Goal: Task Accomplishment & Management: Complete application form

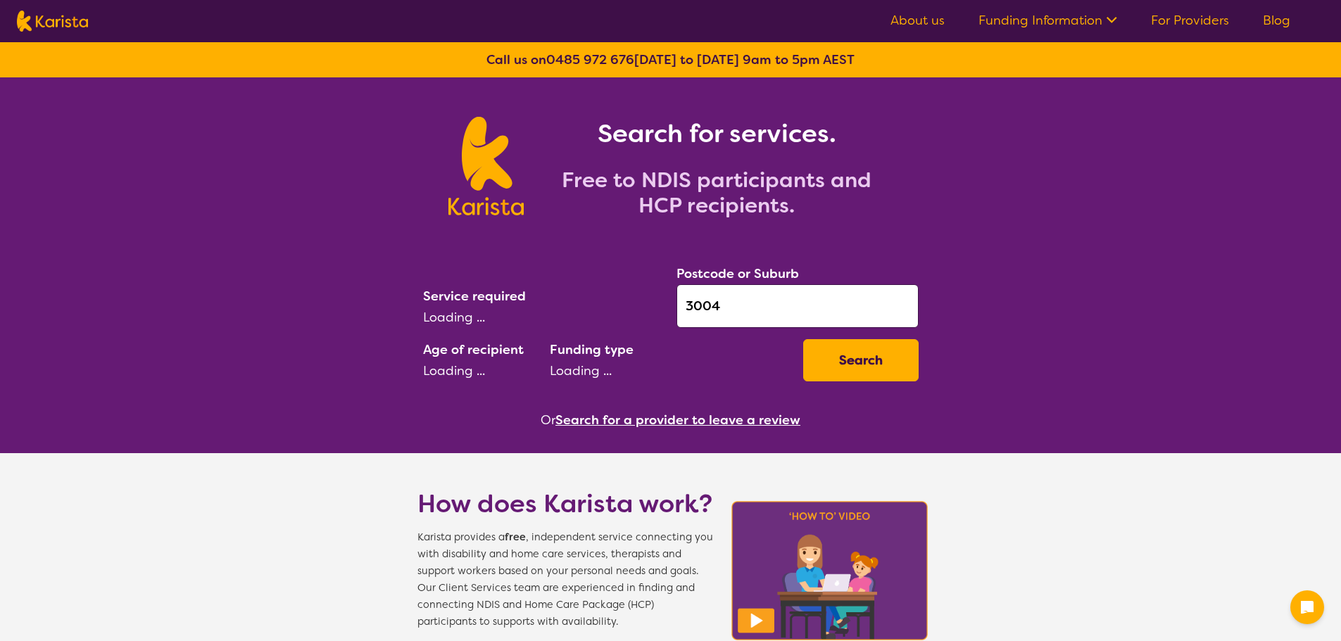
select select "Physiotherapy"
select select "AD"
select select "NDIS"
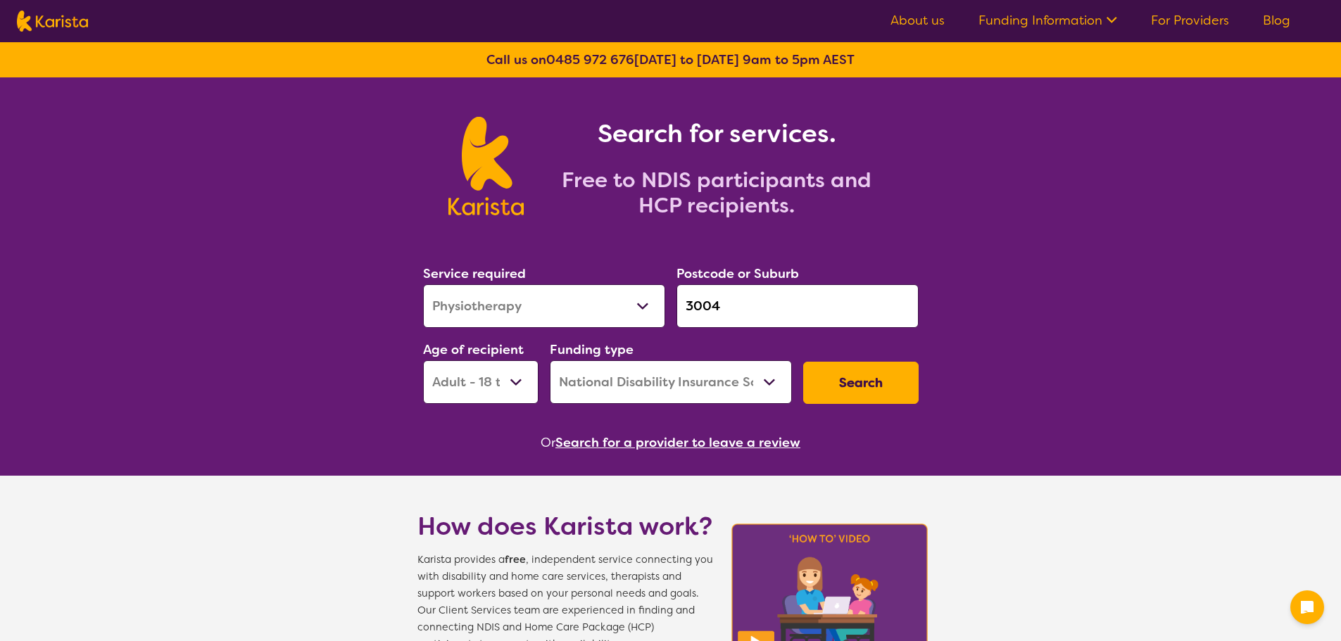
click at [857, 383] on button "Search" at bounding box center [860, 383] width 115 height 42
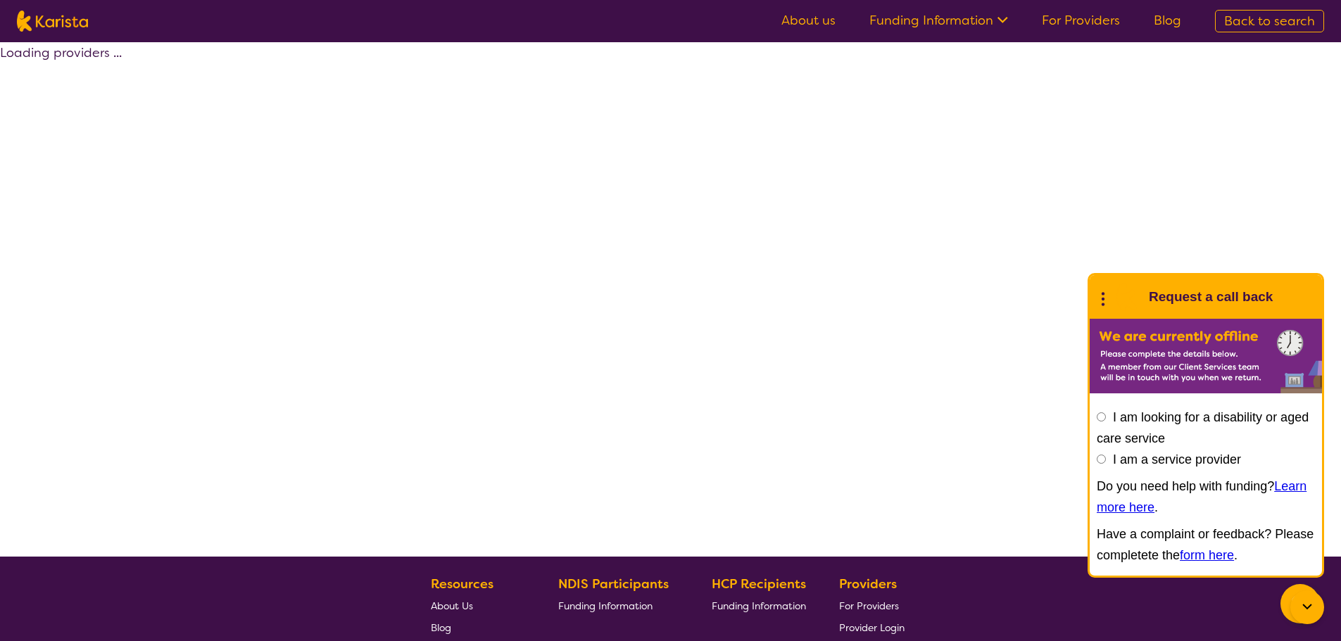
select select "by_score"
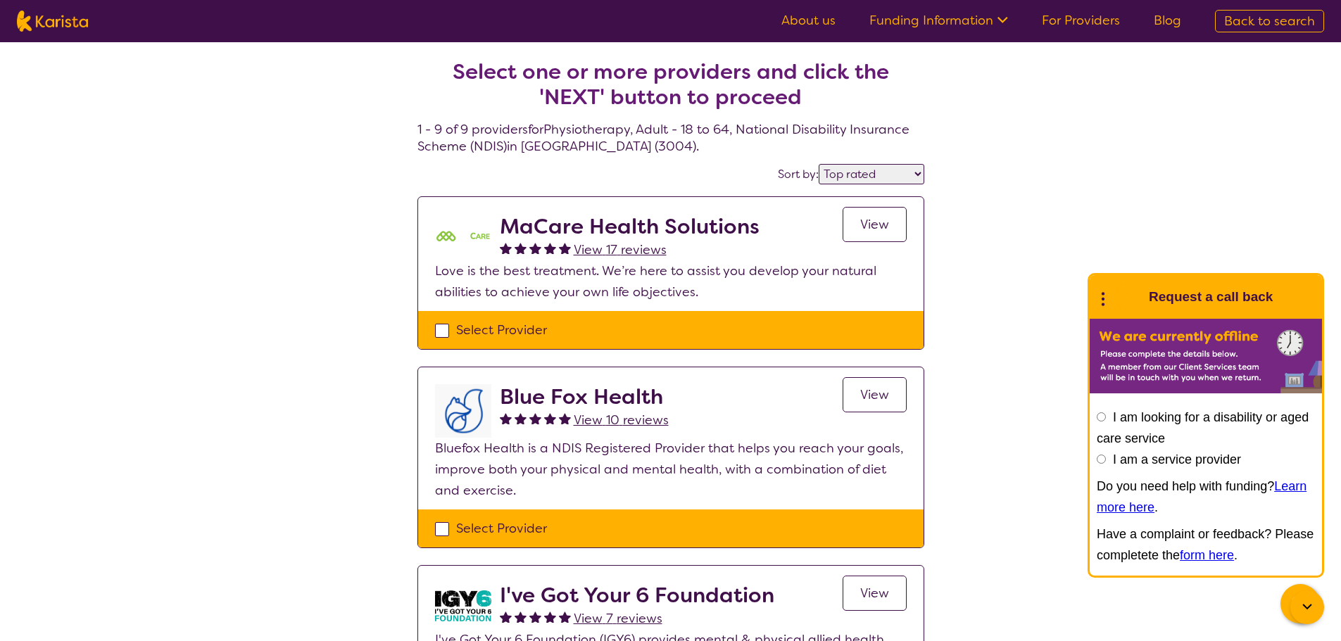
click at [490, 326] on div "Select Provider" at bounding box center [671, 330] width 472 height 21
checkbox input "true"
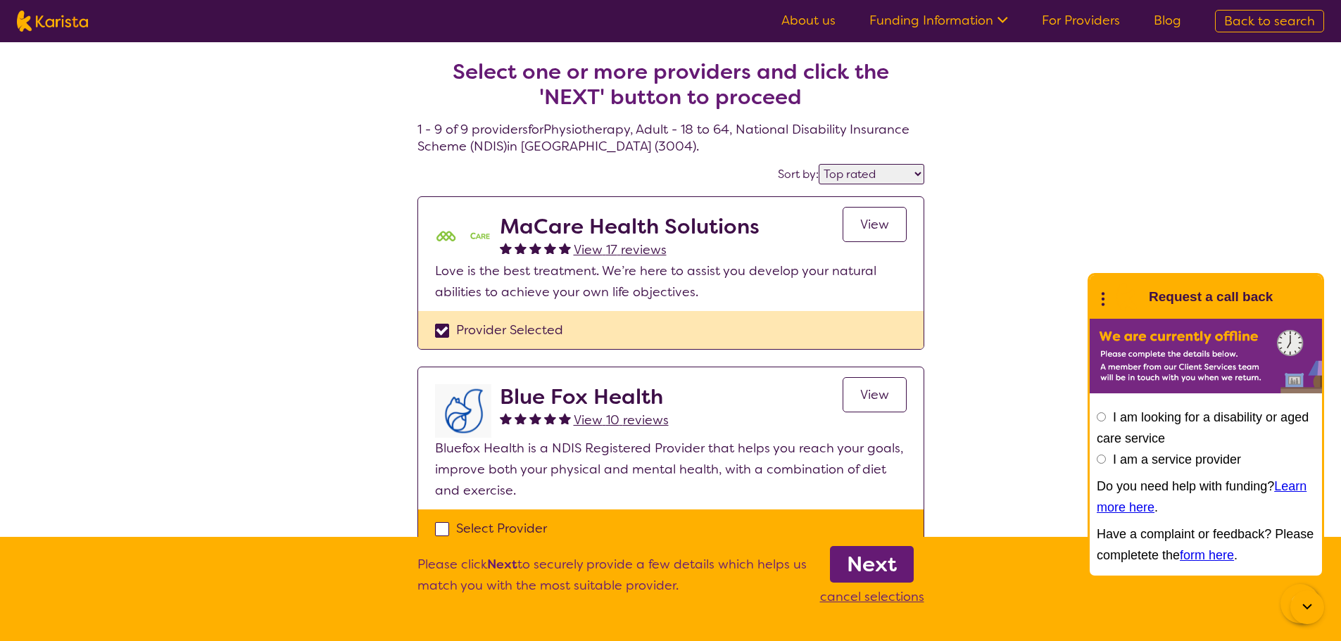
click at [863, 566] on b "Next" at bounding box center [872, 565] width 50 height 28
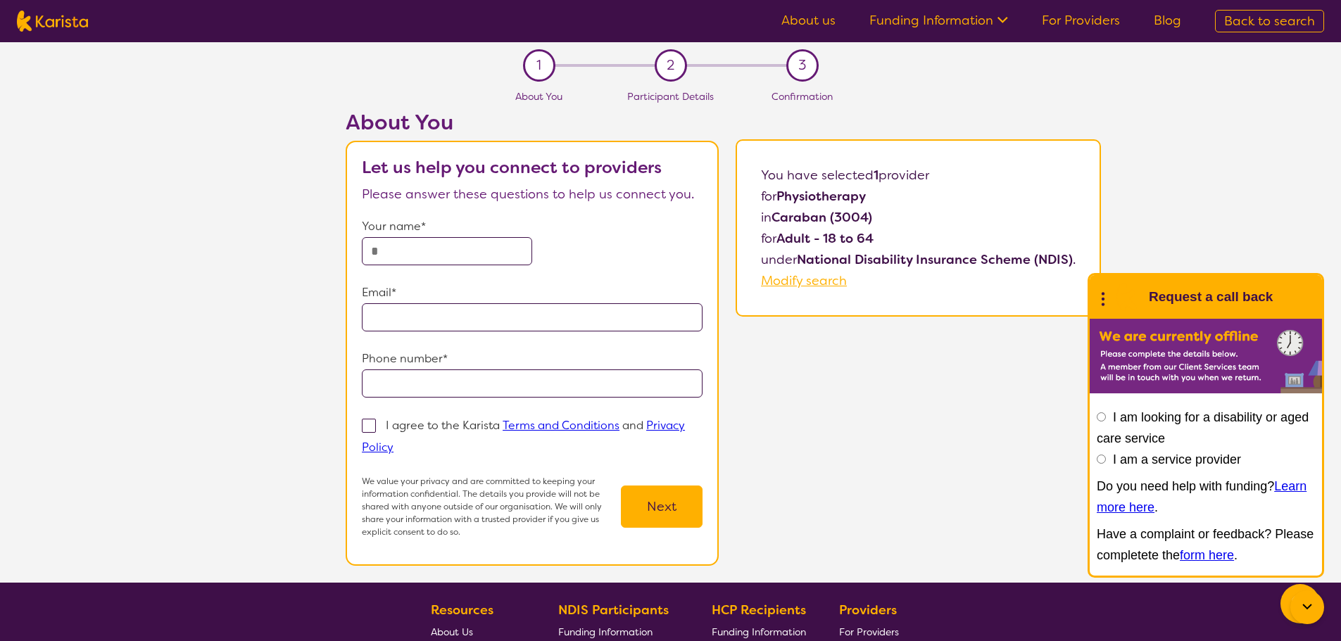
click at [429, 244] on input "text" at bounding box center [447, 251] width 170 height 28
type input "******"
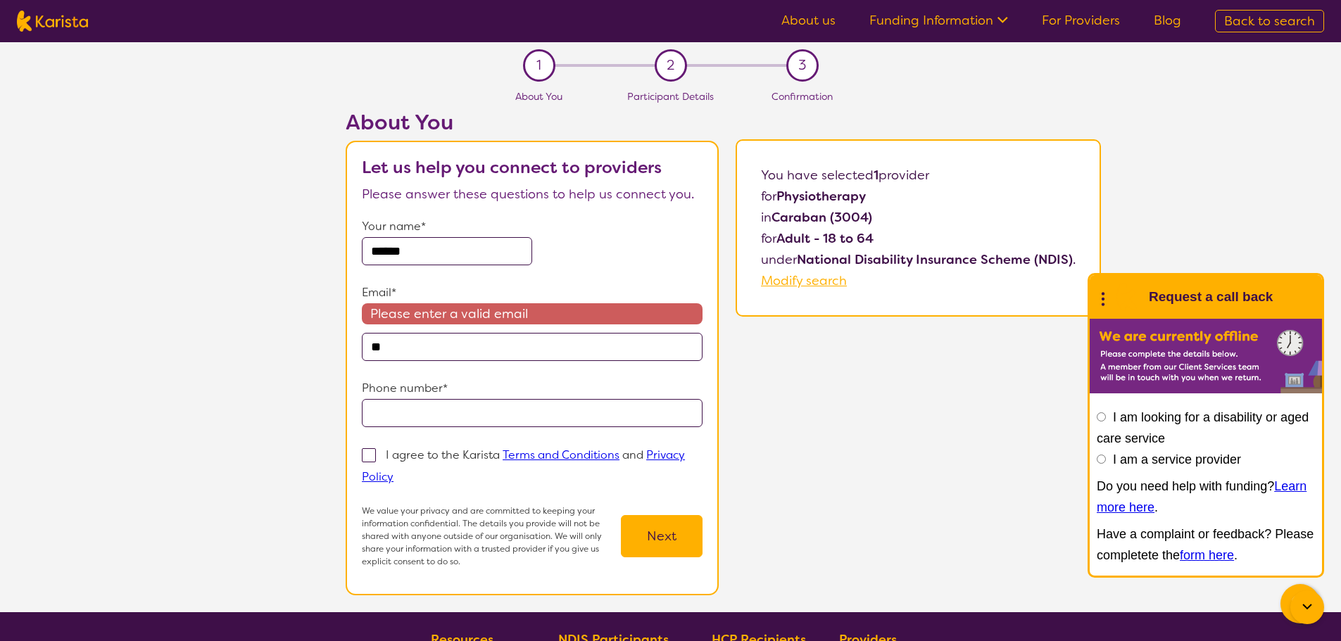
type input "*"
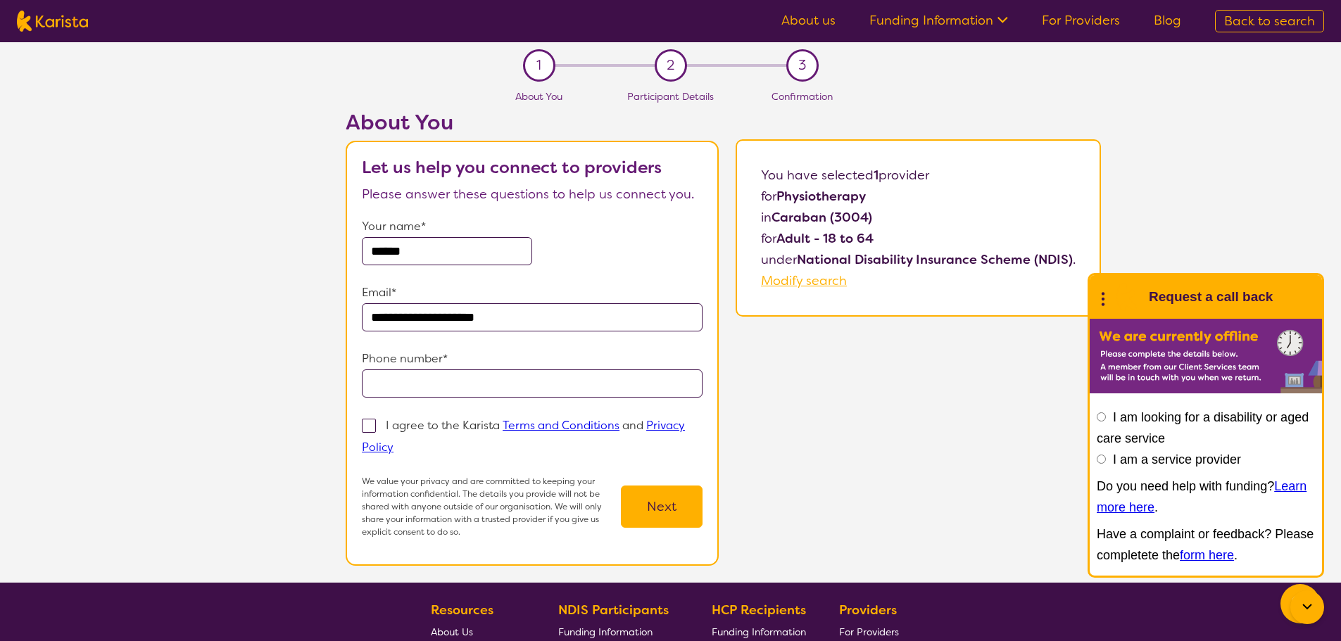
type input "**********"
click at [425, 395] on input "tel" at bounding box center [532, 384] width 341 height 28
type input "**********"
click at [410, 427] on p "I agree to the Karista Terms and Conditions and Privacy Policy" at bounding box center [523, 436] width 323 height 37
click at [403, 442] on input "I agree to the Karista Terms and Conditions and Privacy Policy" at bounding box center [398, 446] width 9 height 9
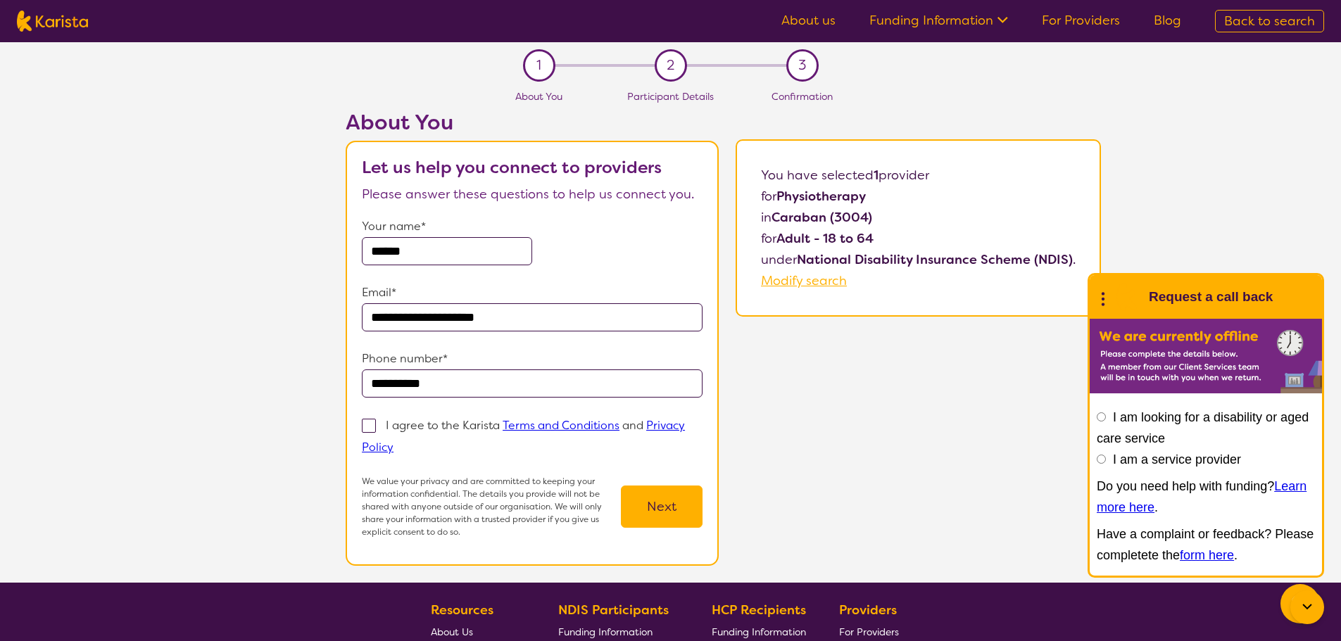
checkbox input "true"
click at [696, 503] on button "Next" at bounding box center [662, 507] width 82 height 42
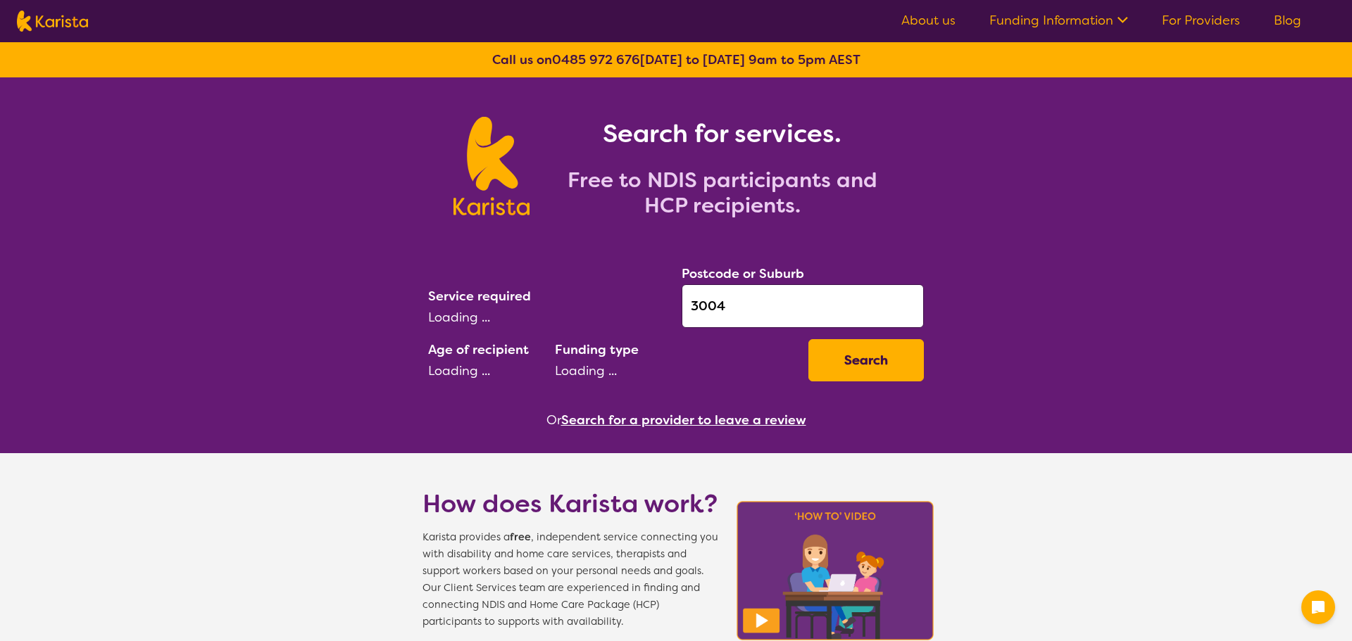
select select "Physiotherapy"
select select "AD"
select select "NDIS"
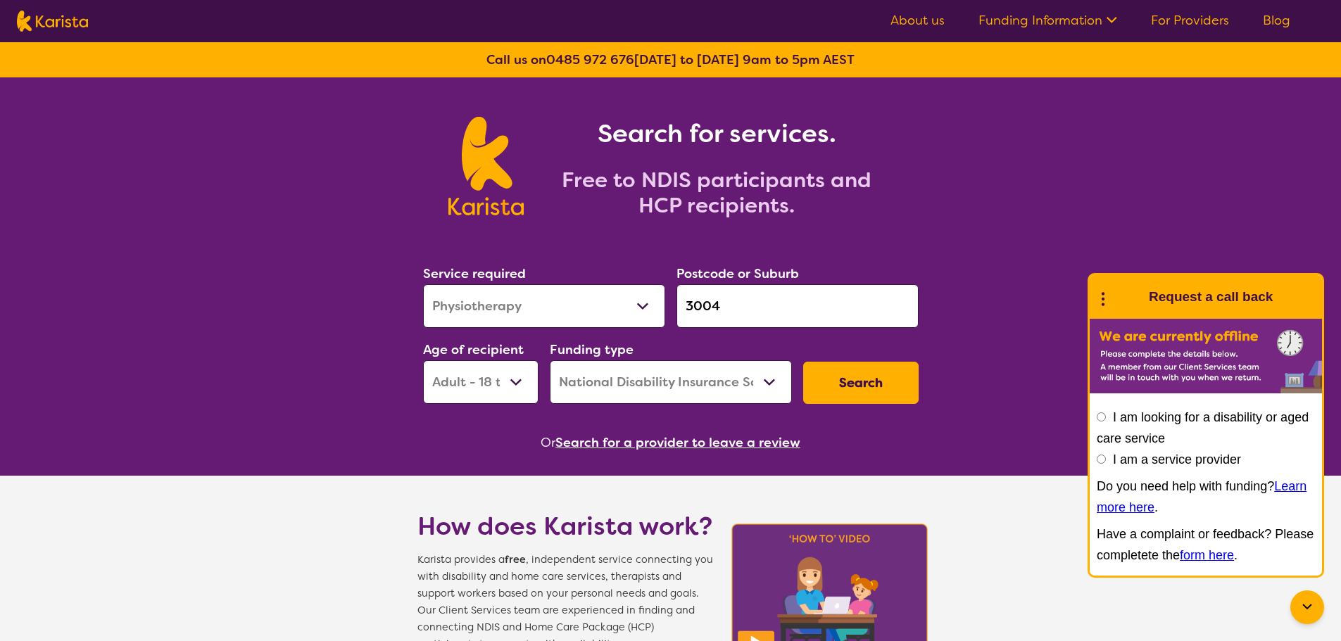
click at [1102, 301] on icon at bounding box center [1103, 298] width 18 height 22
click at [1117, 333] on link "End Conversation" at bounding box center [1199, 334] width 211 height 38
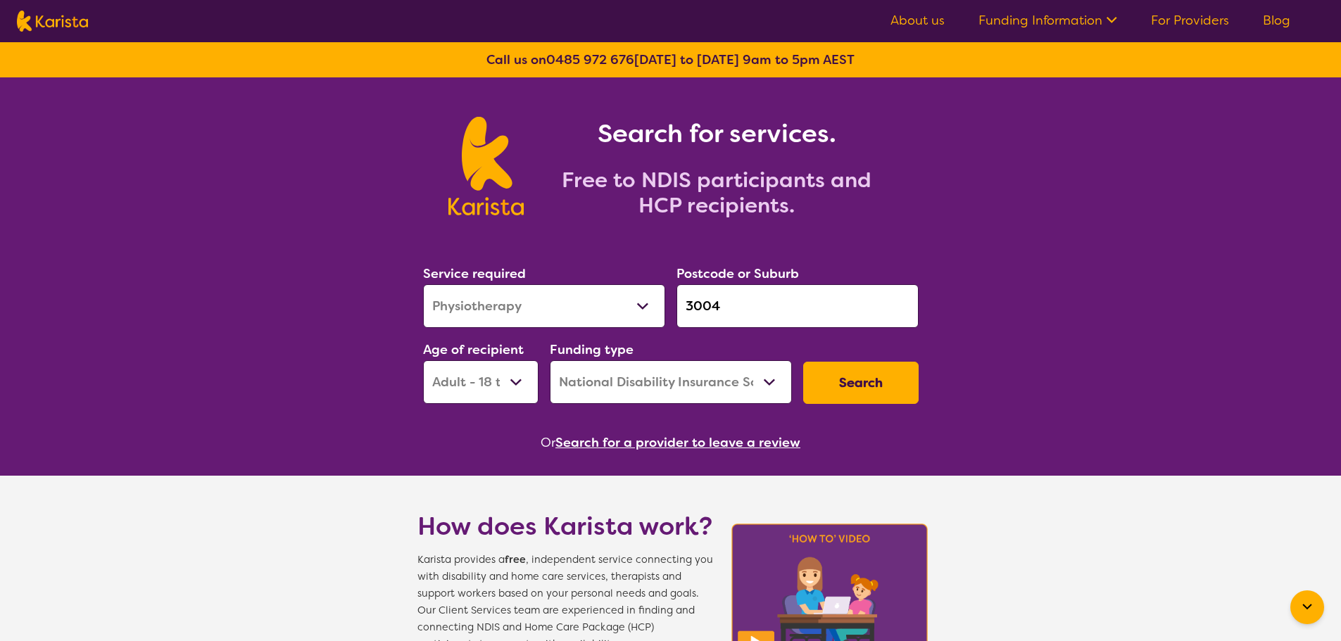
click at [876, 377] on button "Search" at bounding box center [860, 383] width 115 height 42
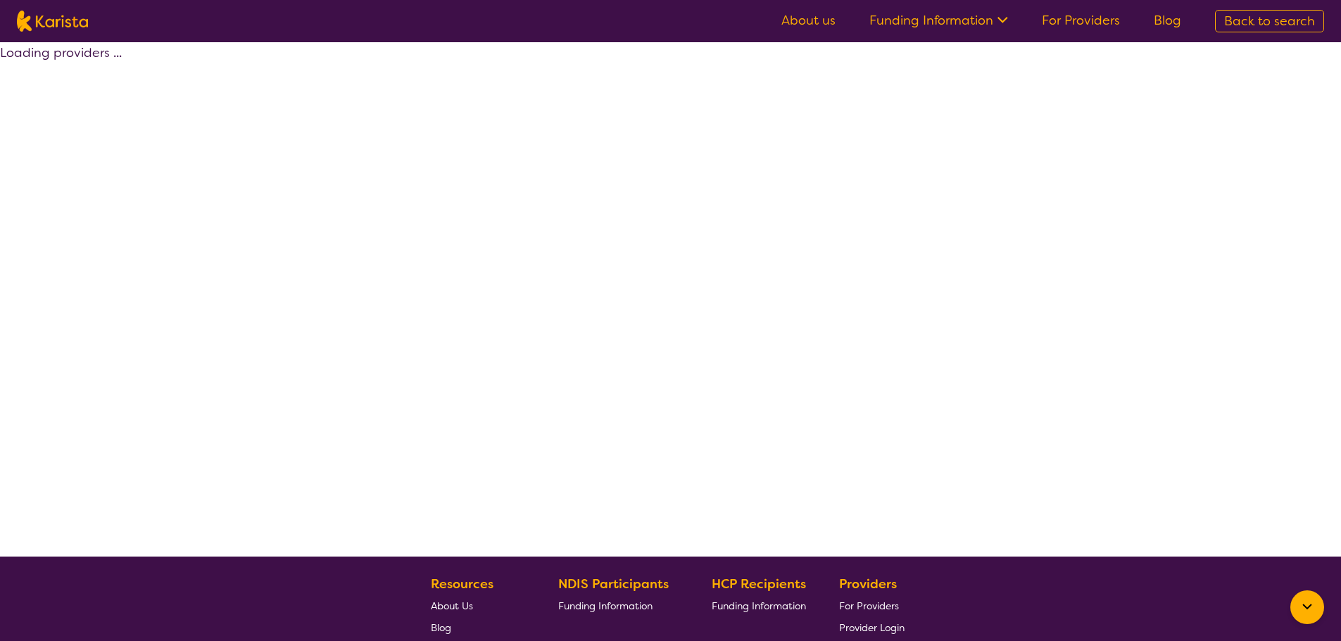
select select "by_score"
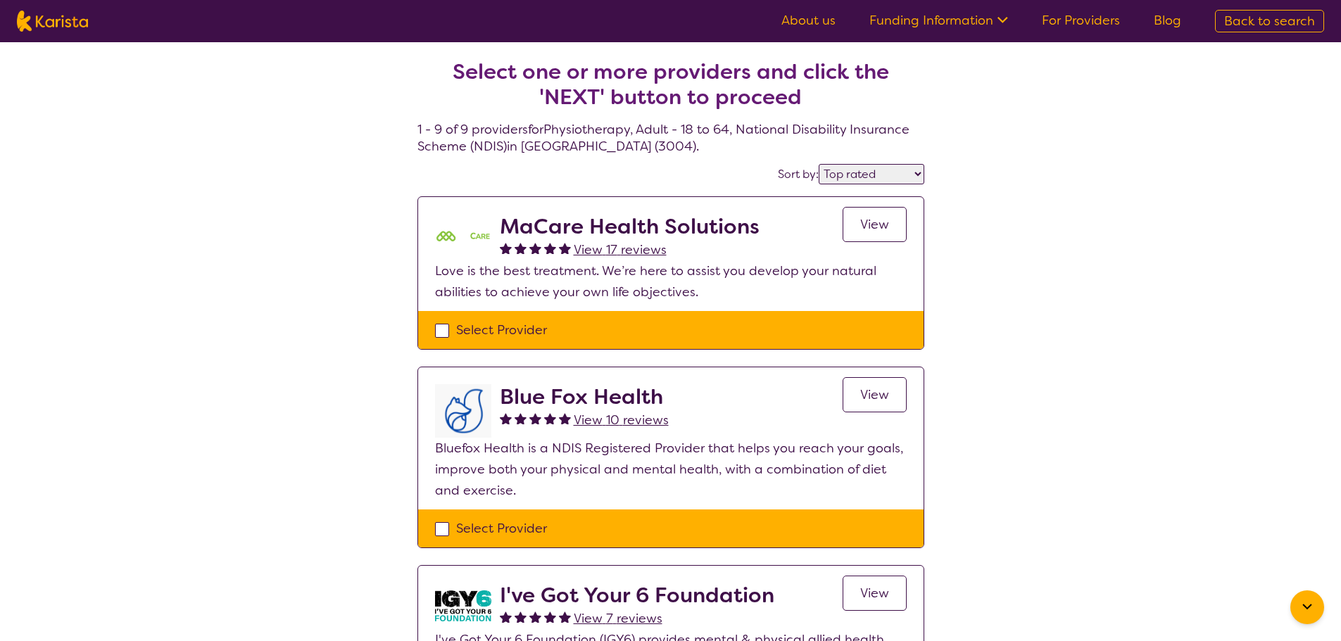
click at [457, 325] on div "Select Provider" at bounding box center [671, 330] width 472 height 21
checkbox input "true"
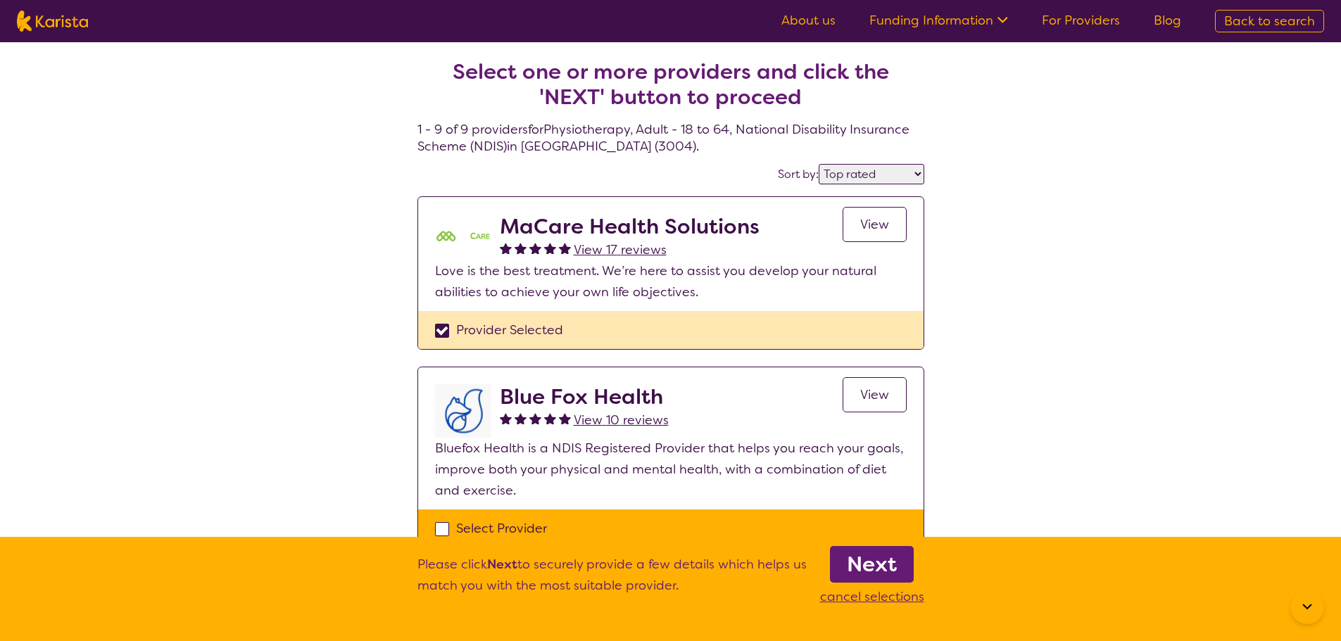
click at [882, 557] on b "Next" at bounding box center [872, 565] width 50 height 28
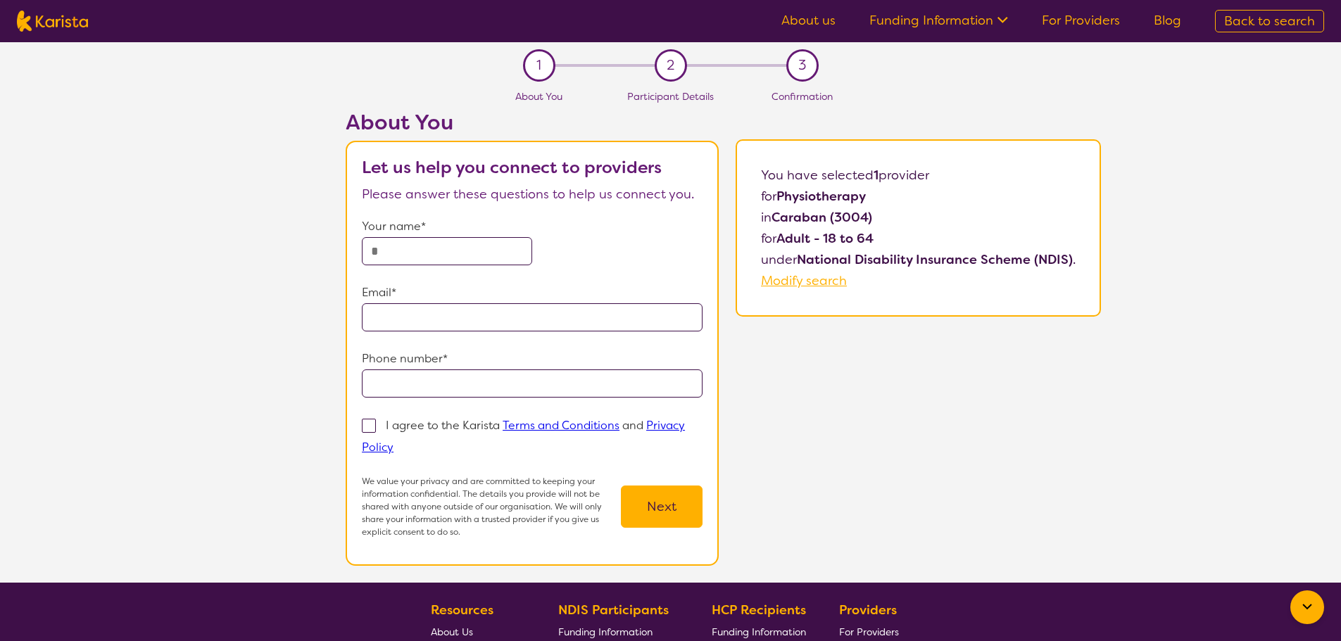
click at [427, 244] on input "text" at bounding box center [447, 251] width 170 height 28
type input "**********"
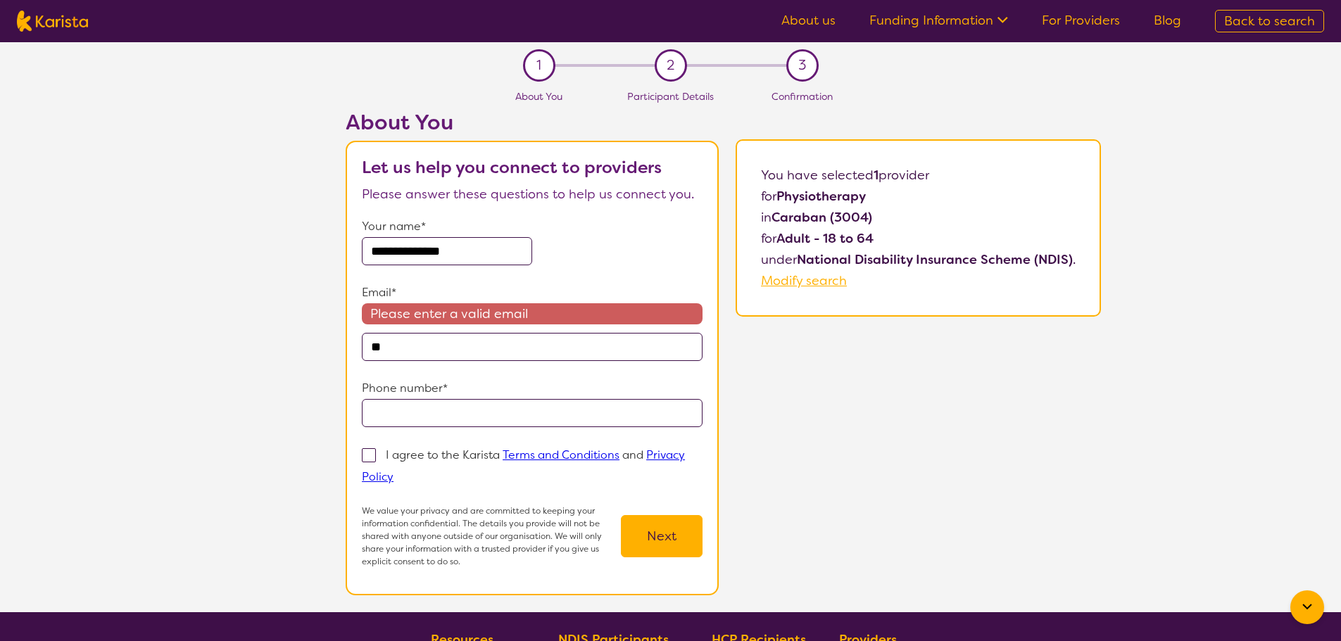
type input "*"
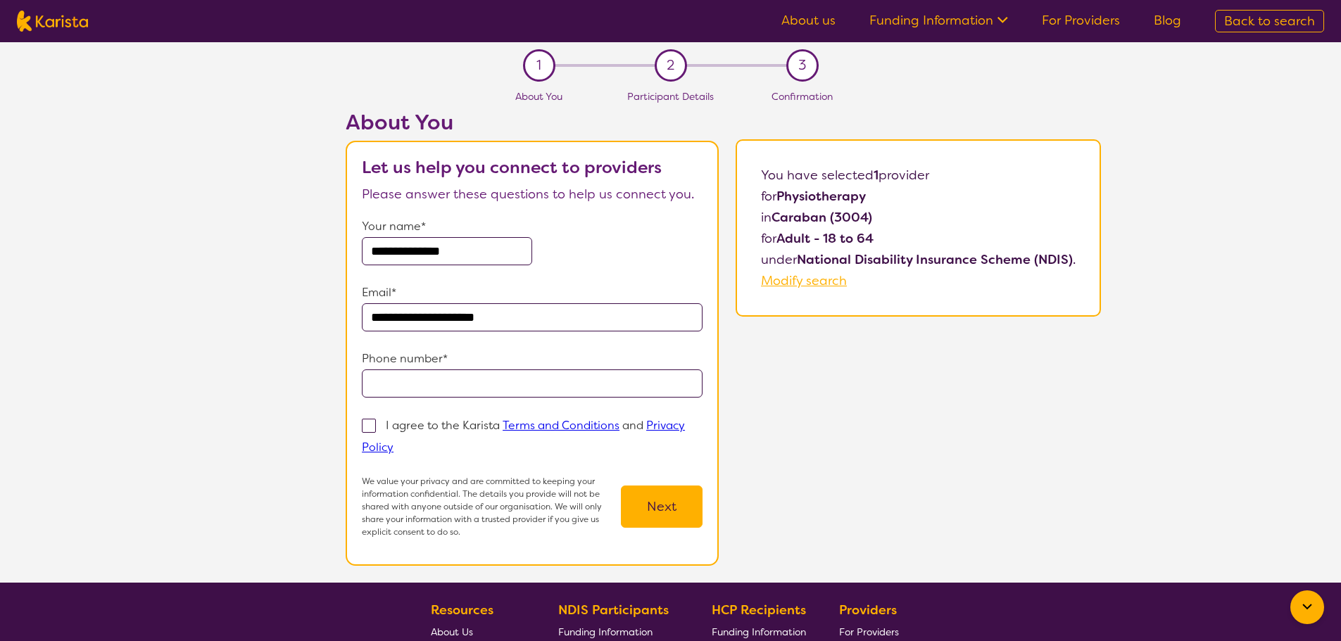
type input "**********"
click at [458, 429] on p "I agree to the Karista Terms and Conditions and Privacy Policy" at bounding box center [523, 436] width 323 height 37
click at [403, 442] on input "I agree to the Karista Terms and Conditions and Privacy Policy" at bounding box center [398, 446] width 9 height 9
checkbox input "true"
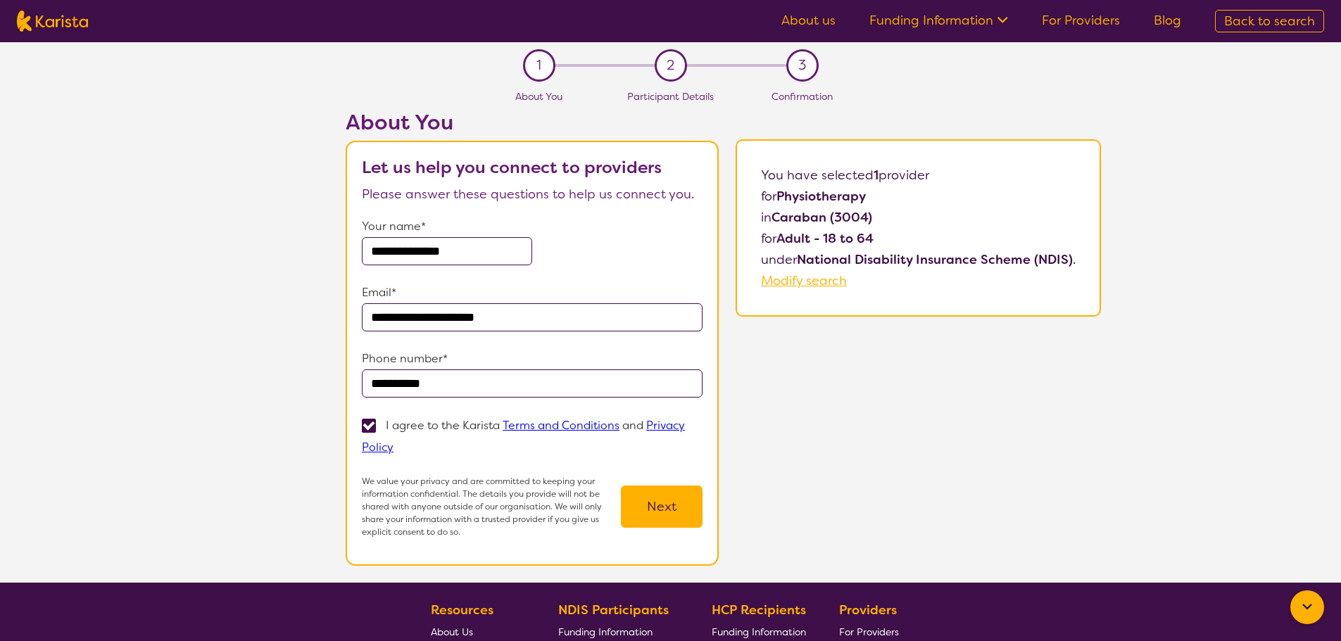
click at [679, 508] on button "Next" at bounding box center [662, 507] width 82 height 42
